Goal: Task Accomplishment & Management: Manage account settings

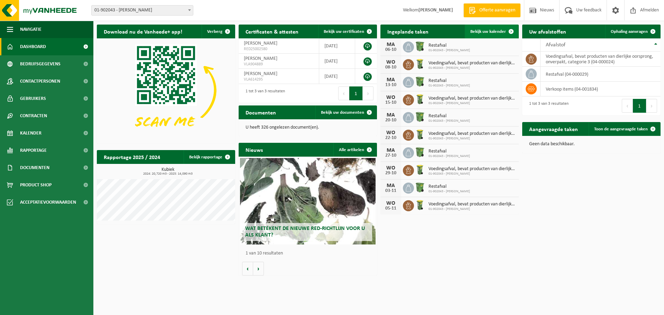
click at [481, 29] on span "Bekijk uw kalender" at bounding box center [488, 31] width 36 height 4
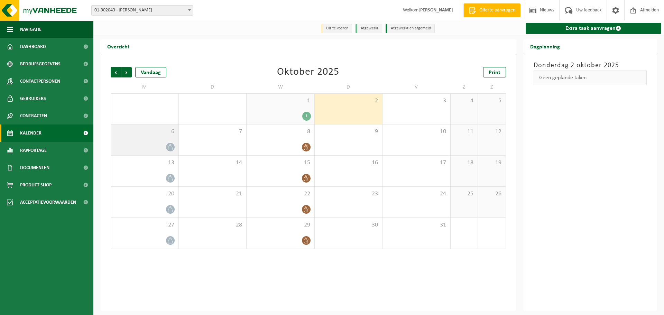
click at [150, 138] on div "6" at bounding box center [144, 139] width 67 height 31
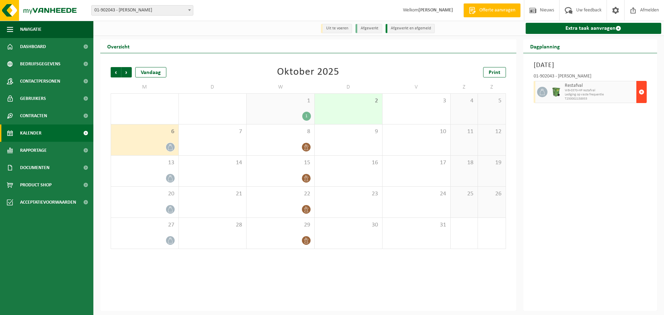
click at [642, 92] on span "button" at bounding box center [642, 92] width 6 height 14
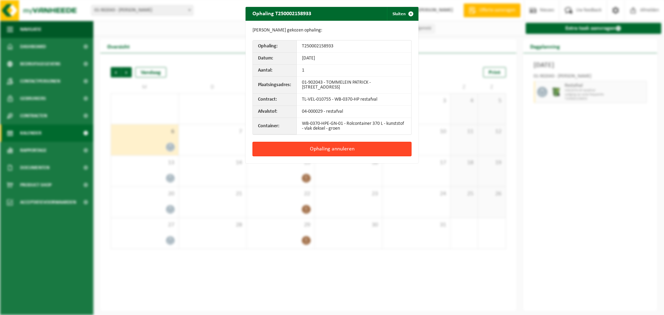
click at [329, 147] on button "Ophaling annuleren" at bounding box center [331, 149] width 159 height 15
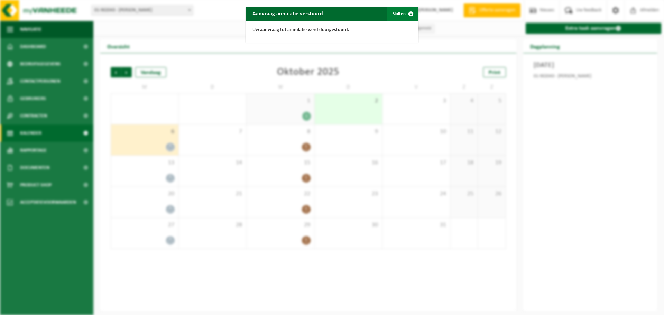
click at [404, 9] on span "button" at bounding box center [411, 14] width 14 height 14
